Goal: Transaction & Acquisition: Download file/media

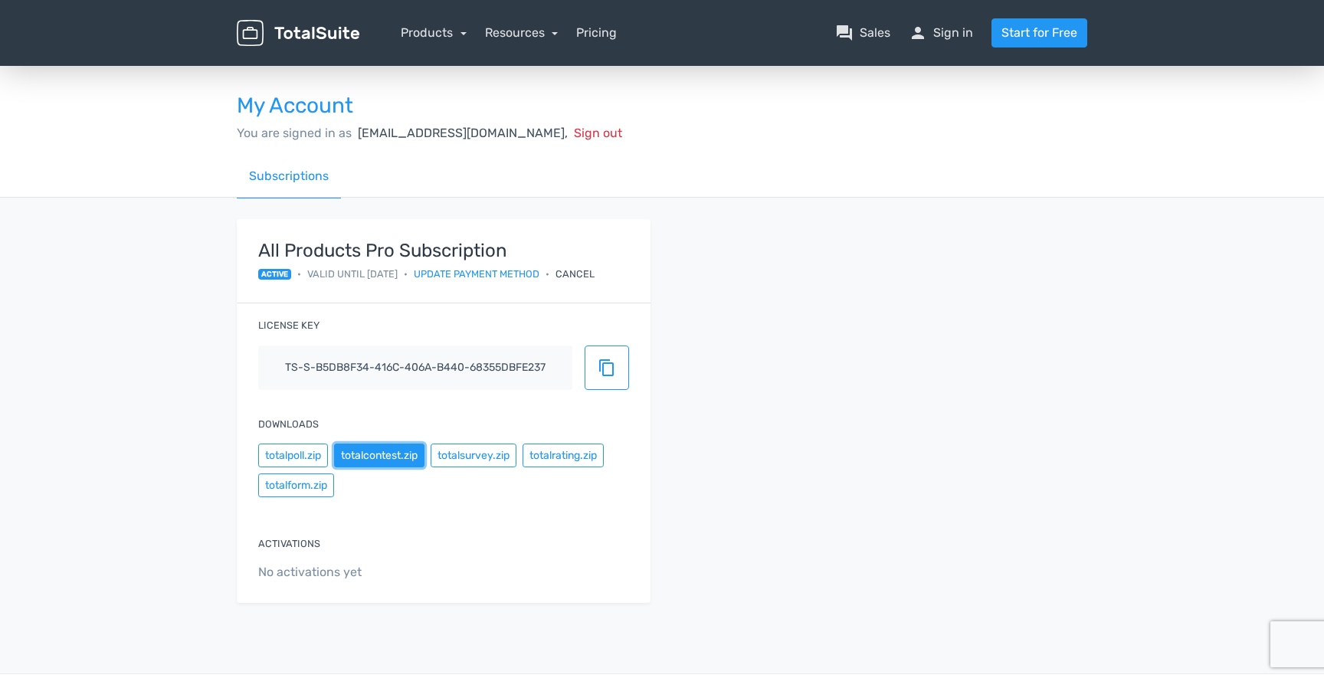
click at [395, 461] on button "totalcontest.zip" at bounding box center [379, 456] width 90 height 24
click at [1049, 89] on div "My Account You are signed in as marketing@ezfactory.nl, Sign out" at bounding box center [661, 109] width 873 height 91
click at [301, 451] on button "totalpoll.zip" at bounding box center [293, 456] width 70 height 24
click at [719, 286] on div "All Products Pro Subscription active • Valid until 26/08/2026 • Update payment …" at bounding box center [661, 420] width 873 height 402
click at [758, 179] on div "Subscriptions" at bounding box center [662, 177] width 850 height 44
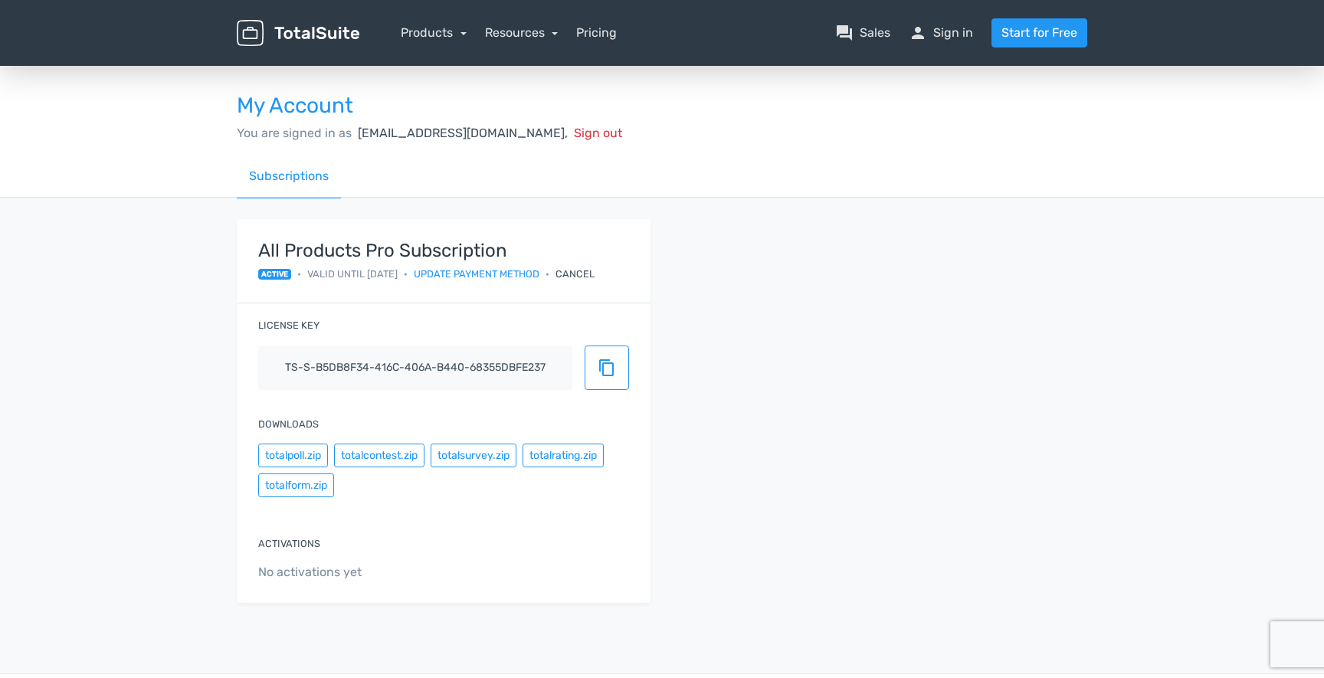
click at [787, 237] on div "All Products Pro Subscription active • Valid until 26/08/2026 • Update payment …" at bounding box center [661, 420] width 873 height 402
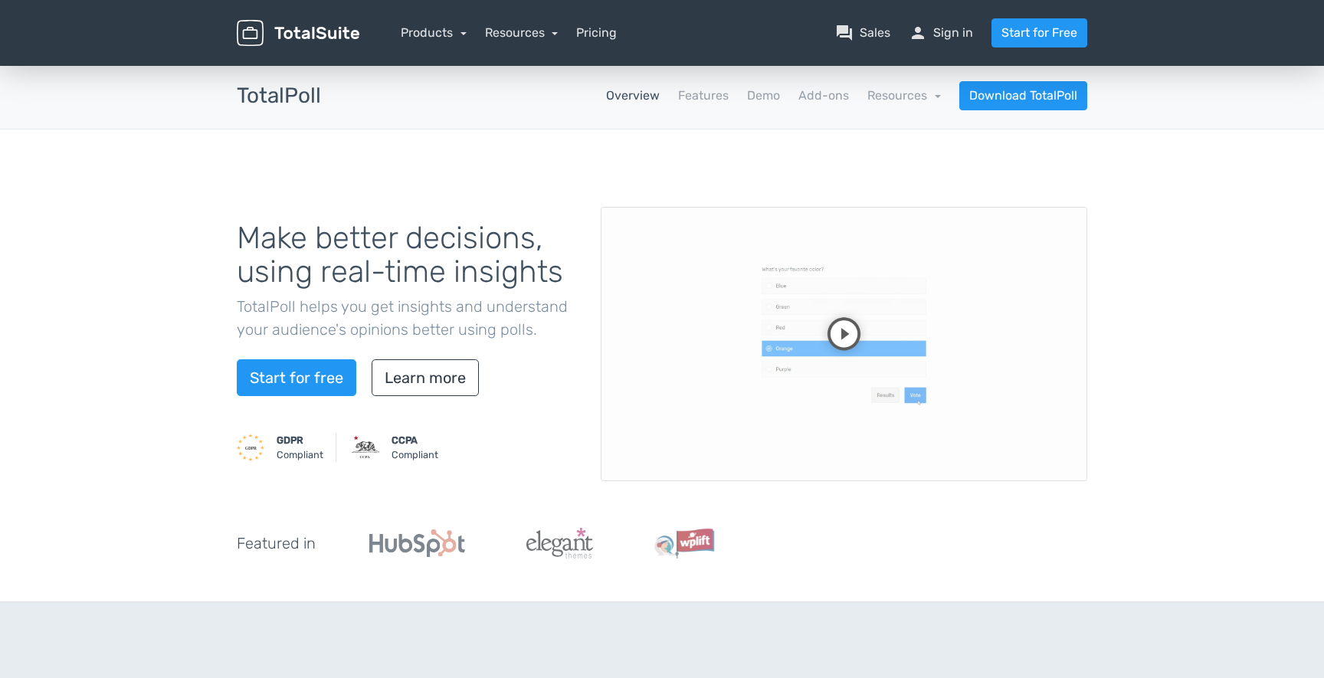
click at [1047, 214] on video at bounding box center [844, 344] width 486 height 274
